Goal: Transaction & Acquisition: Obtain resource

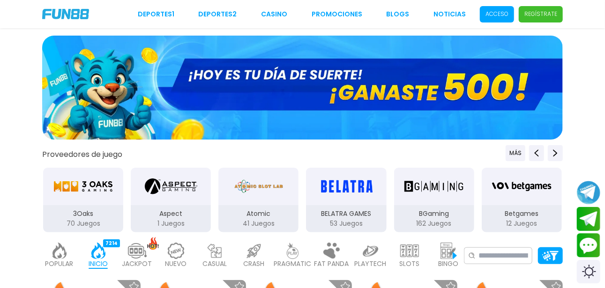
click at [498, 17] on p "Acceso" at bounding box center [497, 14] width 23 height 8
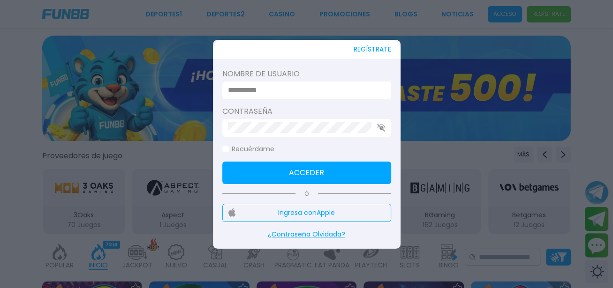
click at [279, 89] on input at bounding box center [304, 90] width 152 height 11
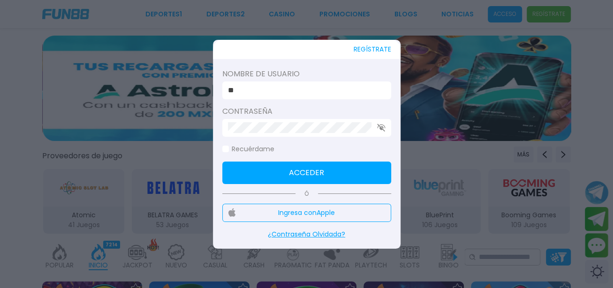
type input "*"
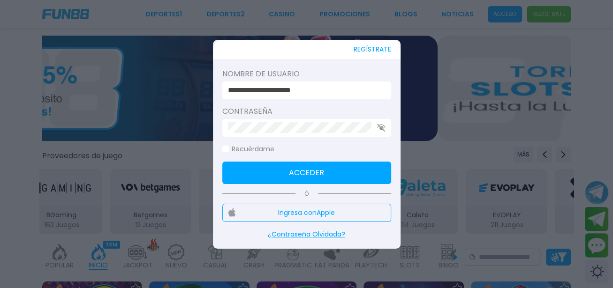
type input "**********"
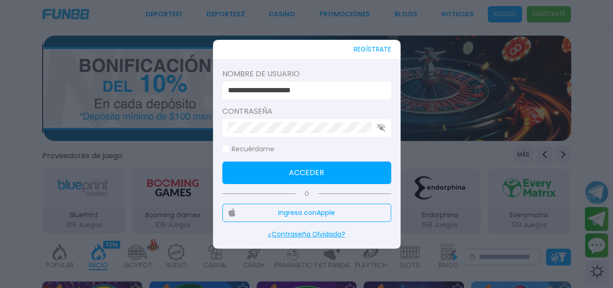
click button "Acceder" at bounding box center [306, 173] width 169 height 23
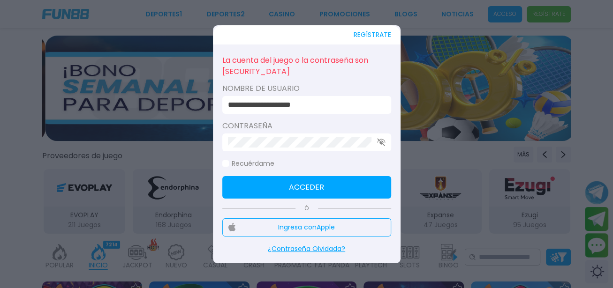
click button "Acceder" at bounding box center [306, 187] width 169 height 23
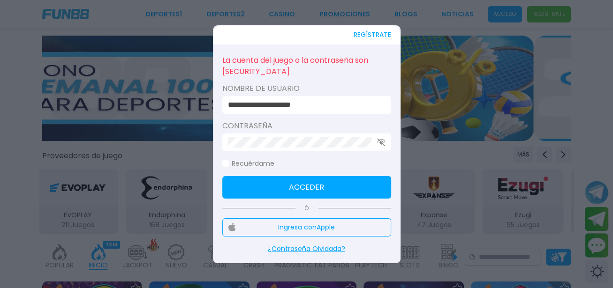
click at [379, 142] on use "button" at bounding box center [381, 142] width 8 height 8
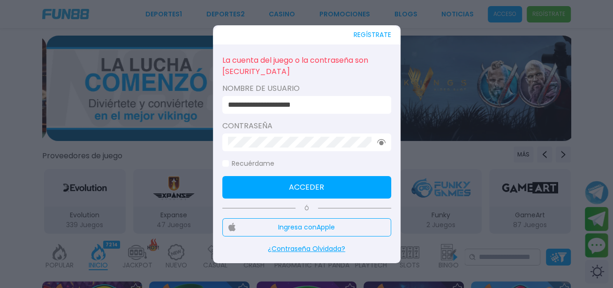
click button "Acceder" at bounding box center [306, 187] width 169 height 23
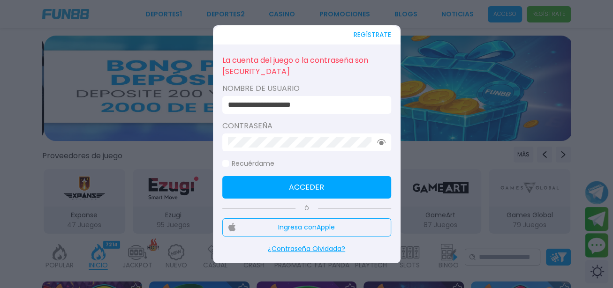
click button "Acceder" at bounding box center [306, 187] width 169 height 23
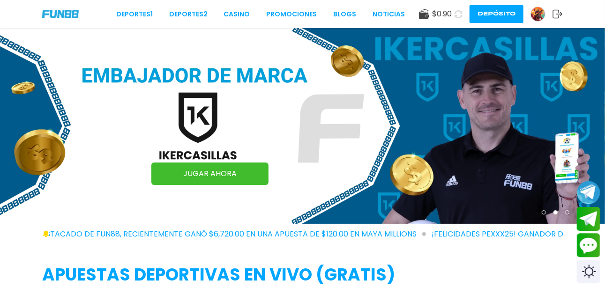
click at [534, 18] on img at bounding box center [538, 14] width 14 height 14
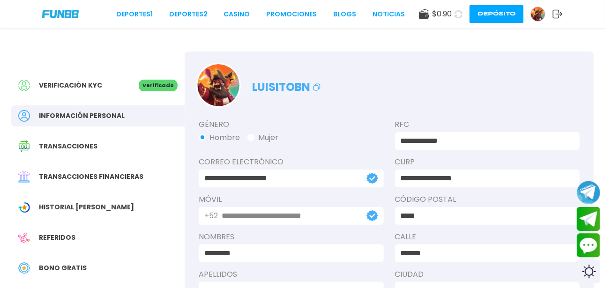
click at [89, 157] on div "Verificación KYC Verificado Información personal Transacciones Transacciones fi…" at bounding box center [97, 228] width 173 height 352
click at [73, 142] on span "Transacciones" at bounding box center [68, 147] width 59 height 10
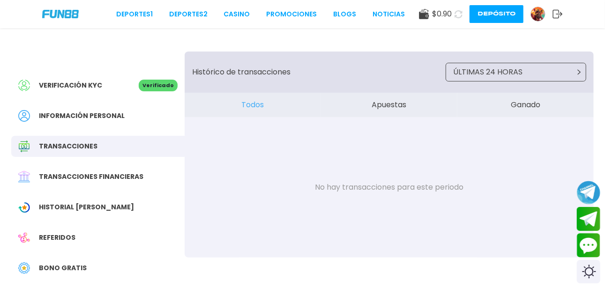
click at [56, 264] on span "Bono Gratis" at bounding box center [63, 268] width 48 height 10
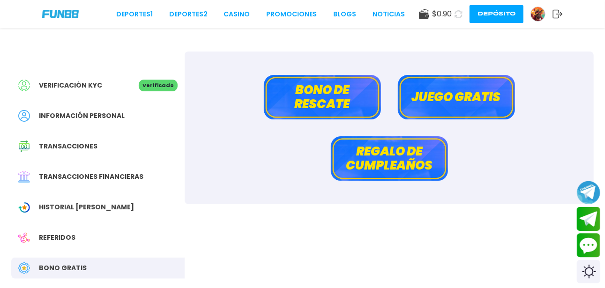
click at [56, 264] on span "Bono Gratis" at bounding box center [63, 268] width 48 height 10
click at [329, 80] on button "Bono de rescate" at bounding box center [322, 97] width 117 height 45
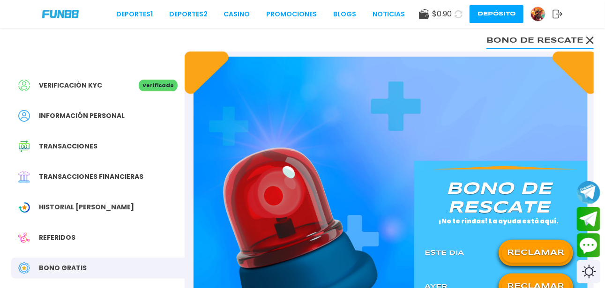
click at [546, 253] on button "RECLAMAR" at bounding box center [536, 253] width 68 height 20
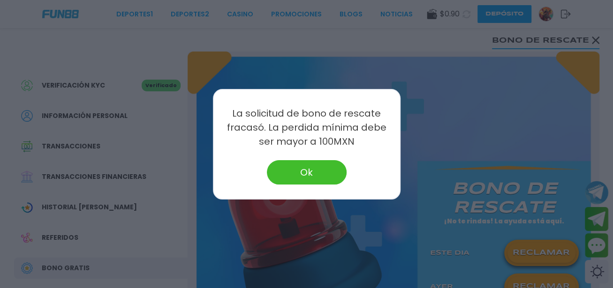
click at [537, 286] on div at bounding box center [306, 144] width 613 height 288
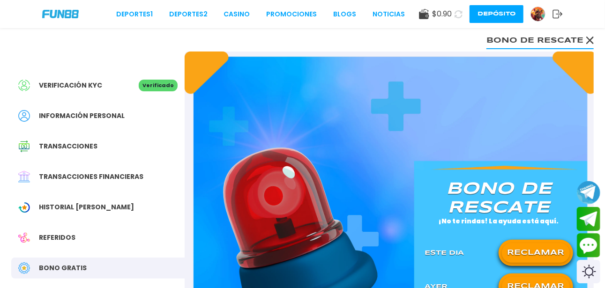
click at [535, 284] on button "RECLAMAR" at bounding box center [536, 287] width 68 height 20
click at [520, 254] on button "RECLAMAR" at bounding box center [536, 253] width 68 height 20
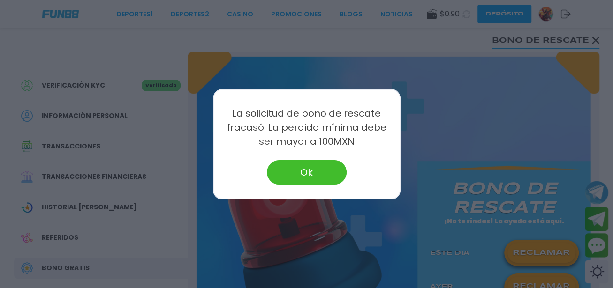
click at [301, 171] on button "Ok" at bounding box center [307, 172] width 80 height 24
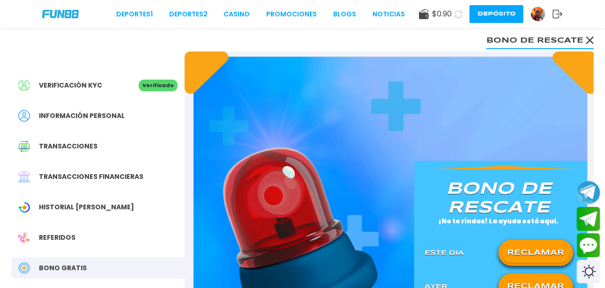
click at [586, 46] on button "Bono de rescate" at bounding box center [540, 39] width 107 height 19
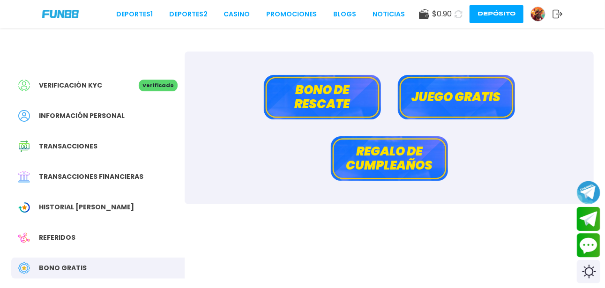
click at [460, 96] on button "Juego gratis" at bounding box center [456, 97] width 117 height 45
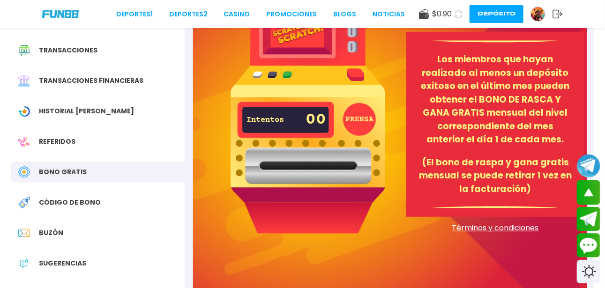
scroll to position [97, 0]
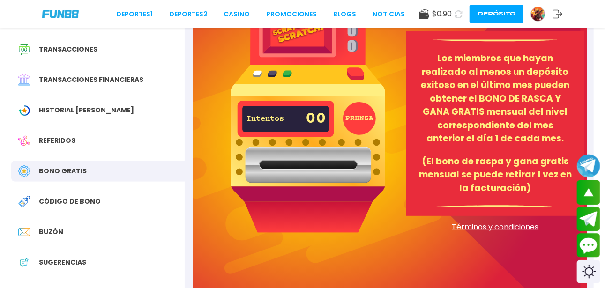
click at [441, 16] on span "$ 0.90" at bounding box center [442, 13] width 20 height 11
click at [455, 14] on icon at bounding box center [459, 14] width 8 height 8
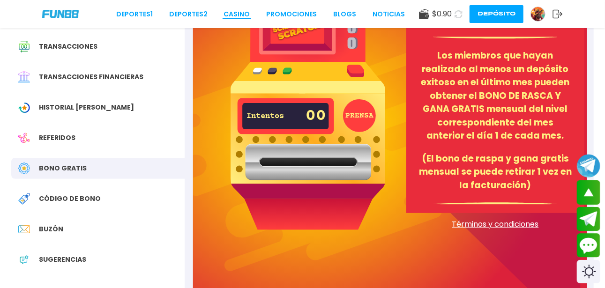
click at [235, 15] on link "CASINO" at bounding box center [237, 14] width 26 height 10
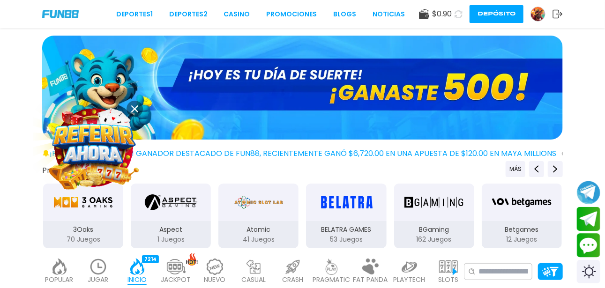
click at [104, 134] on img at bounding box center [94, 148] width 86 height 86
